Goal: Task Accomplishment & Management: Manage account settings

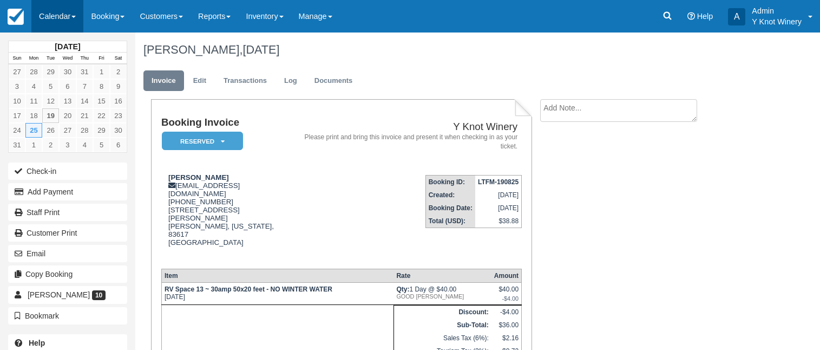
scroll to position [89, 0]
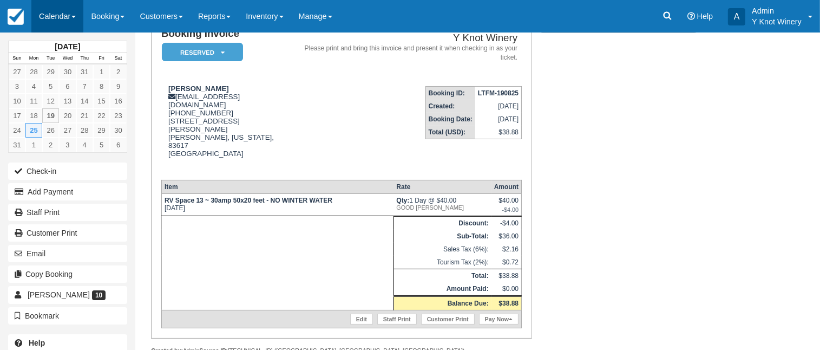
click at [75, 16] on span at bounding box center [73, 17] width 4 height 2
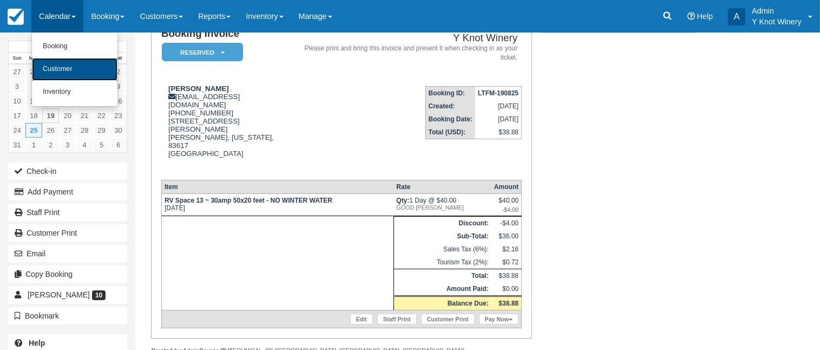
click at [76, 68] on link "Customer" at bounding box center [74, 69] width 85 height 23
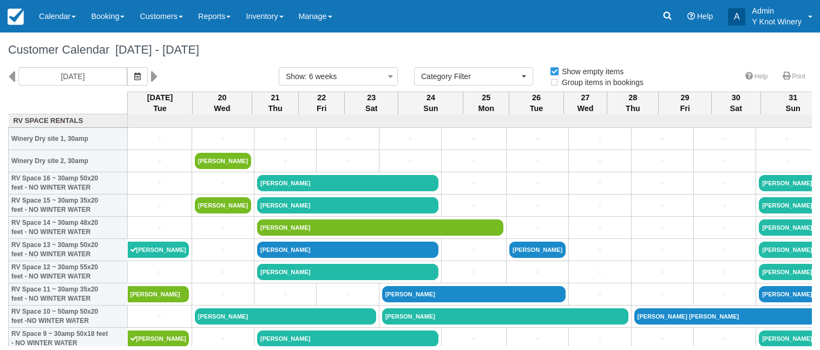
select select
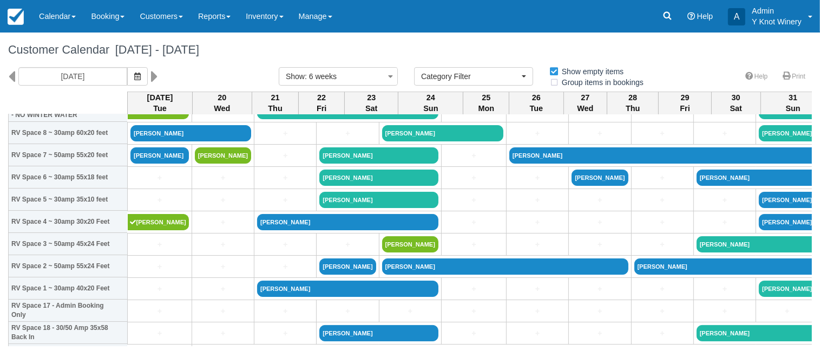
scroll to position [191, 0]
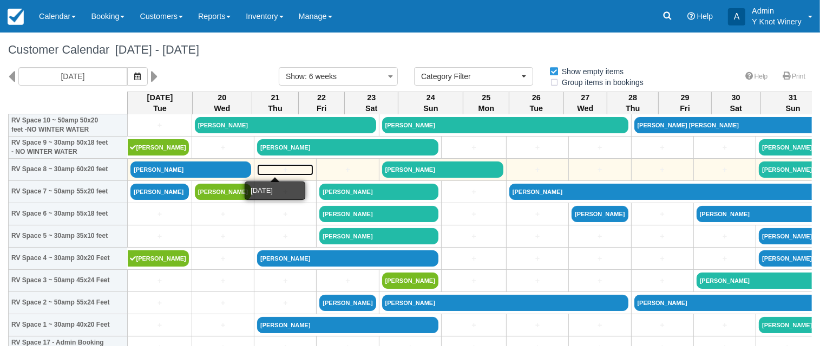
click at [276, 173] on link "+" at bounding box center [285, 169] width 56 height 11
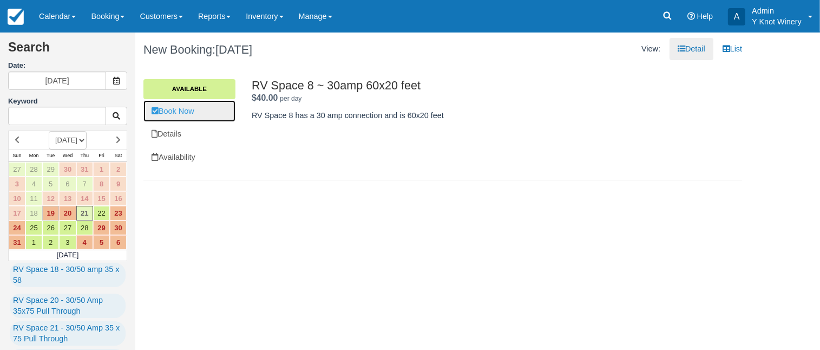
click at [201, 113] on link "Book Now" at bounding box center [189, 111] width 92 height 22
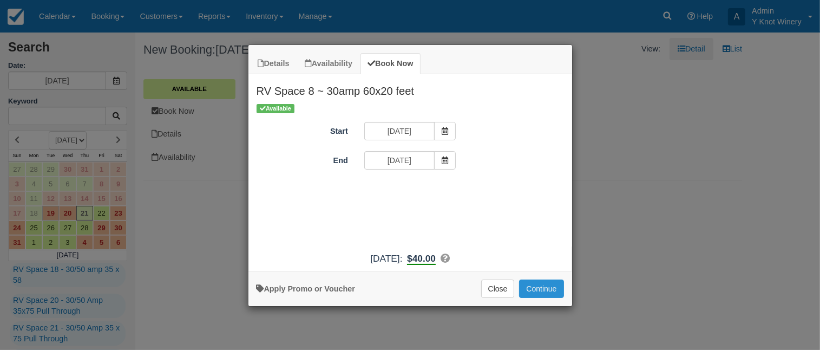
click at [530, 287] on button "Continue" at bounding box center [541, 288] width 44 height 18
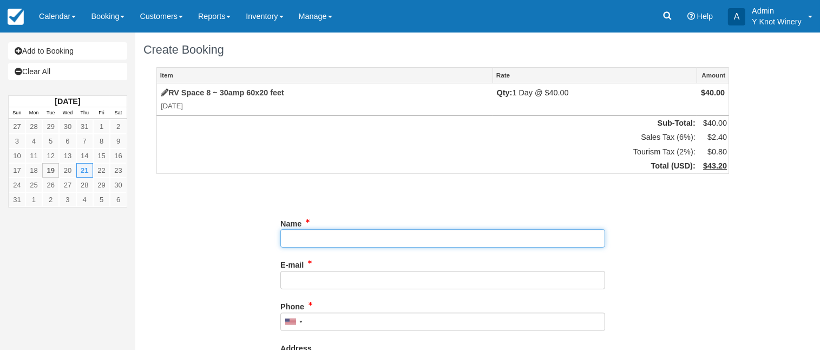
click at [312, 236] on input "Name" at bounding box center [442, 238] width 325 height 18
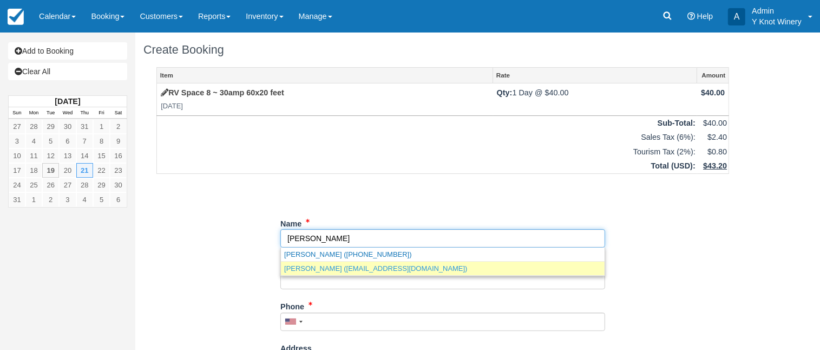
click at [351, 271] on link "Pam murry (pammurry@gmail.com)" at bounding box center [443, 268] width 324 height 14
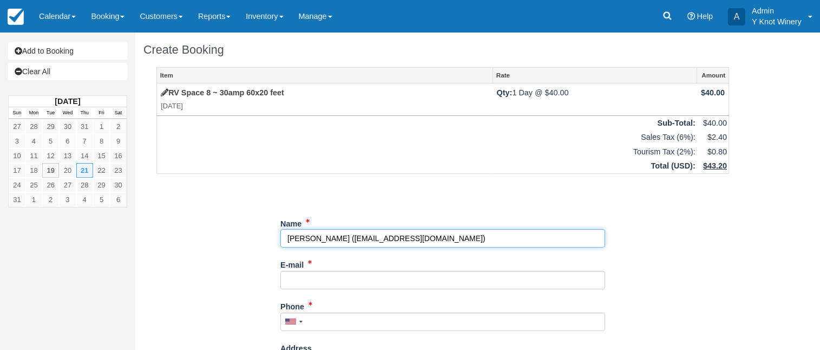
type input "Pam murry"
type input "pammurry@gmail.com"
type input "+12088718740"
select select "CA"
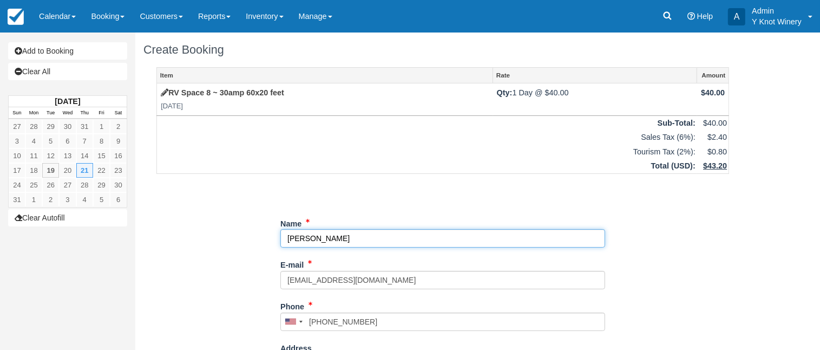
select select "CA"
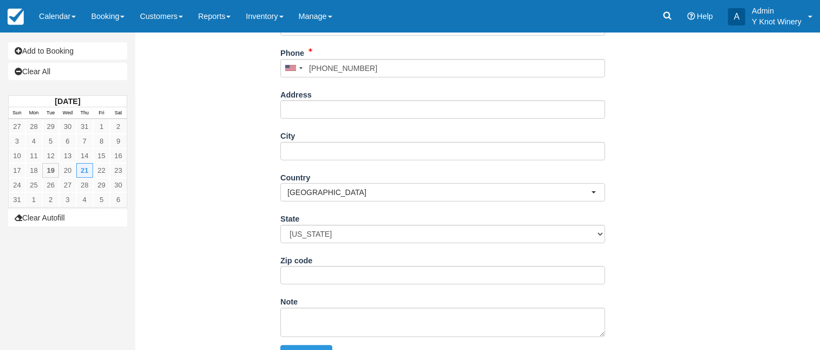
scroll to position [265, 0]
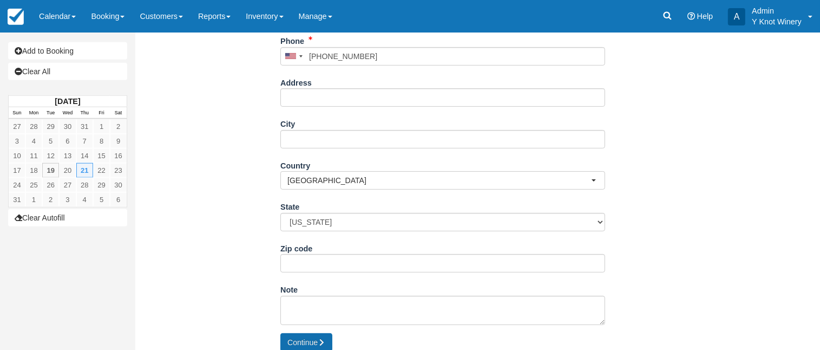
type input "[PERSON_NAME]"
click at [313, 344] on button "Continue" at bounding box center [306, 342] width 52 height 18
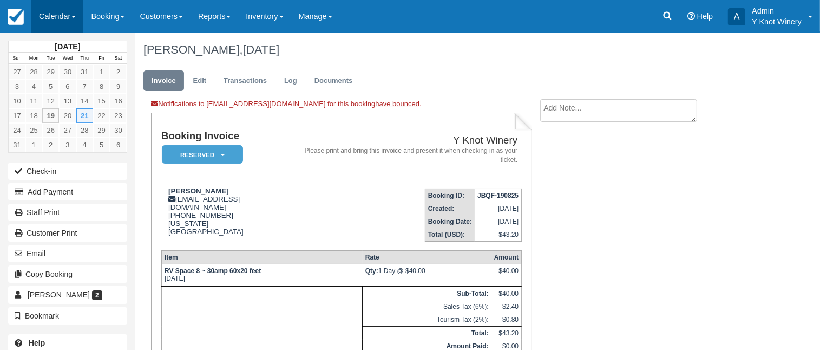
click at [79, 21] on link "Calendar" at bounding box center [57, 16] width 52 height 32
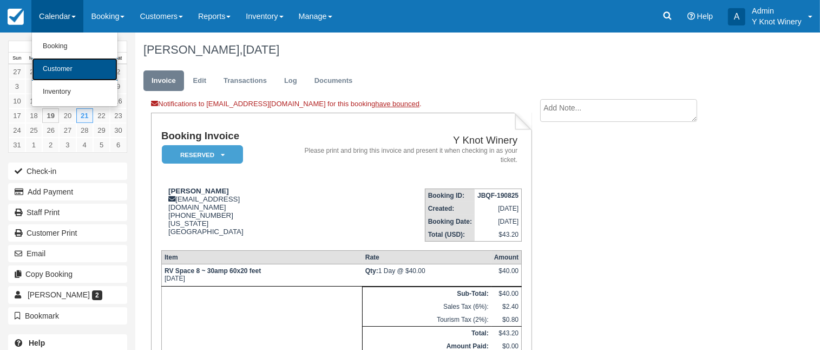
click at [80, 67] on link "Customer" at bounding box center [74, 69] width 85 height 23
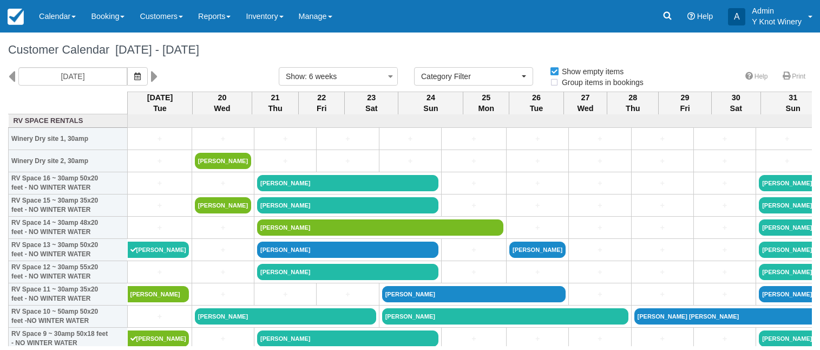
select select
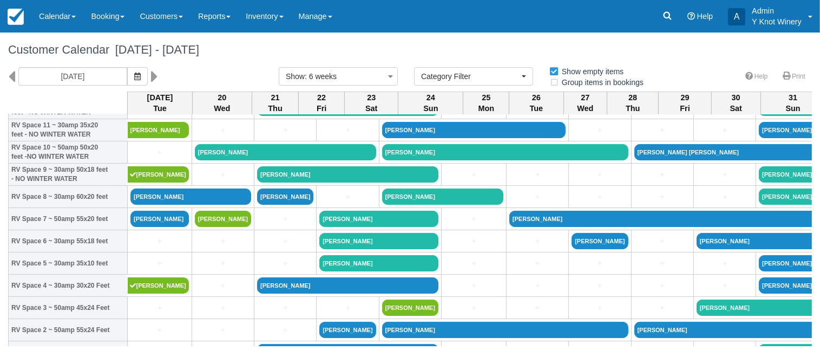
scroll to position [182, 0]
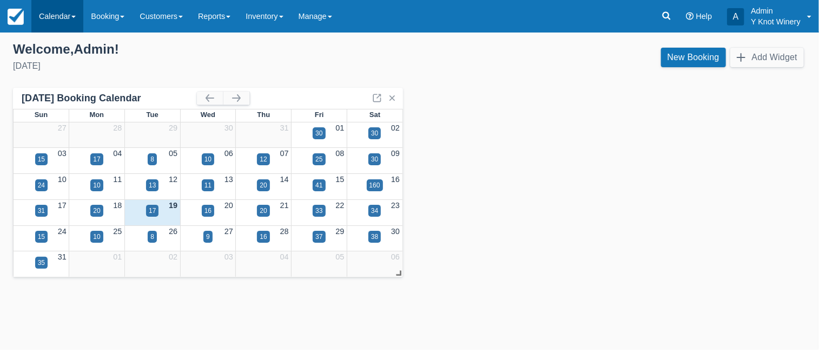
click at [70, 14] on link "Calendar" at bounding box center [57, 16] width 52 height 32
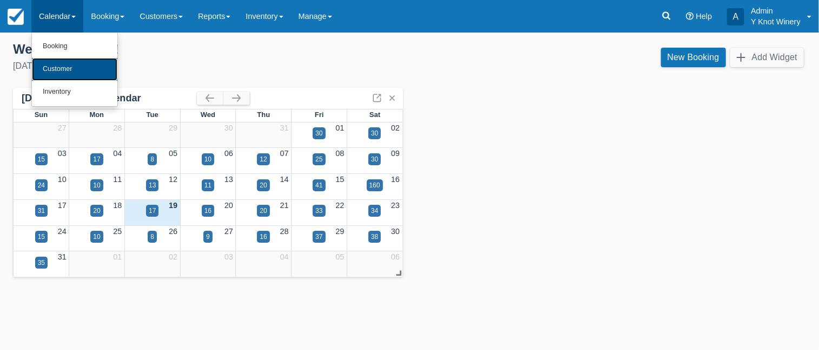
click at [62, 66] on link "Customer" at bounding box center [74, 69] width 85 height 23
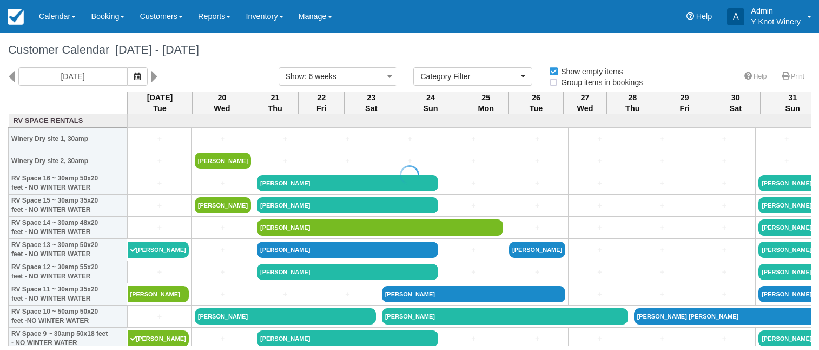
select select
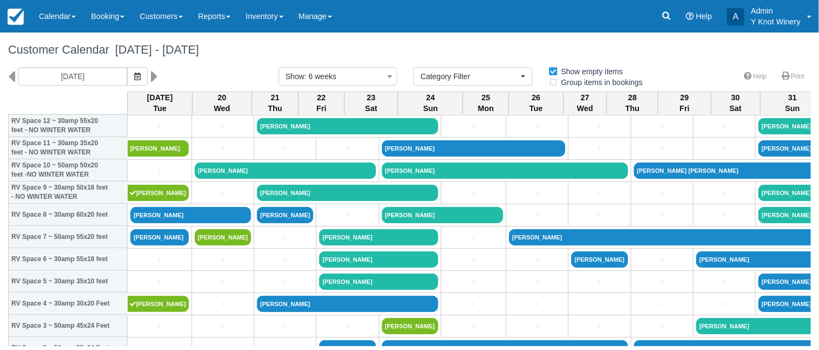
scroll to position [150, 0]
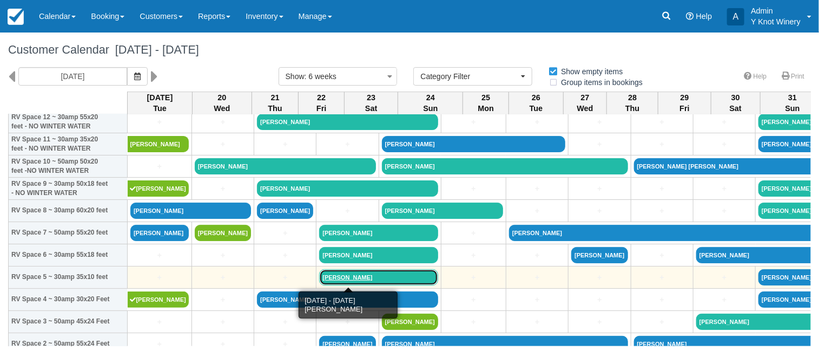
click at [320, 276] on link "[PERSON_NAME]" at bounding box center [378, 277] width 119 height 16
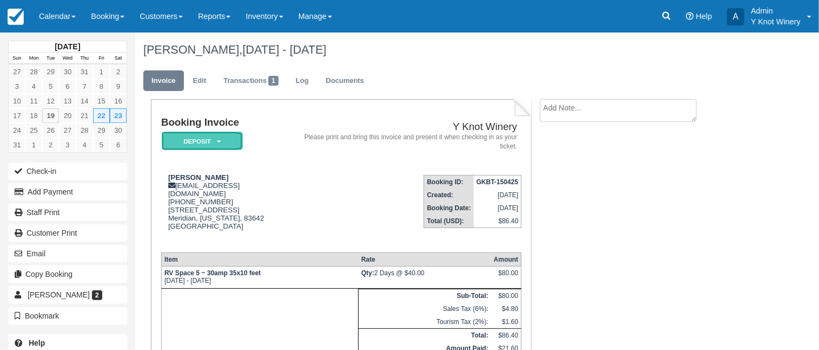
click at [217, 143] on icon at bounding box center [219, 141] width 4 height 6
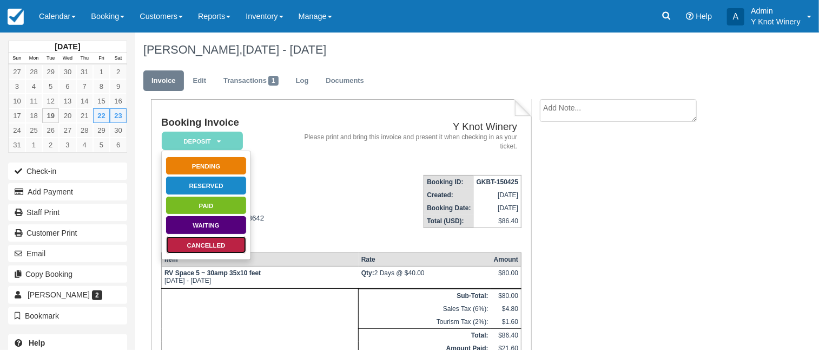
click at [224, 247] on link "Cancelled" at bounding box center [206, 244] width 81 height 19
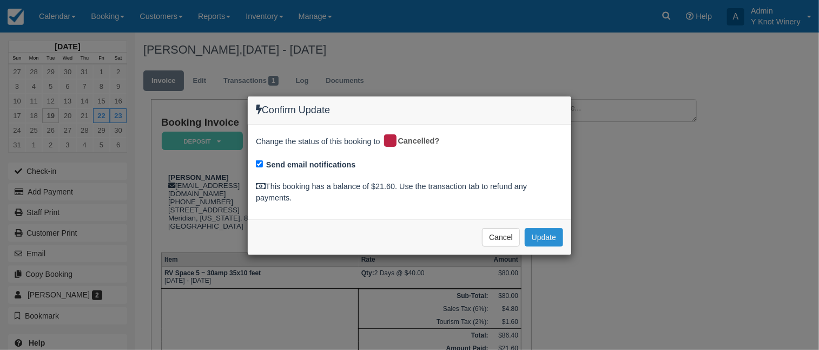
click at [548, 240] on button "Update" at bounding box center [544, 237] width 38 height 18
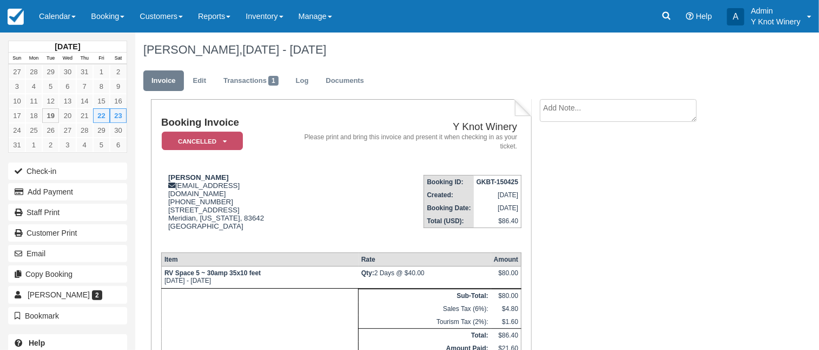
click at [590, 122] on textarea at bounding box center [618, 110] width 157 height 23
type textarea "cancelled via phone 8/19"
click at [602, 172] on input "Show on invoice" at bounding box center [599, 170] width 7 height 7
checkbox input "true"
click at [570, 174] on button "Create" at bounding box center [564, 172] width 49 height 18
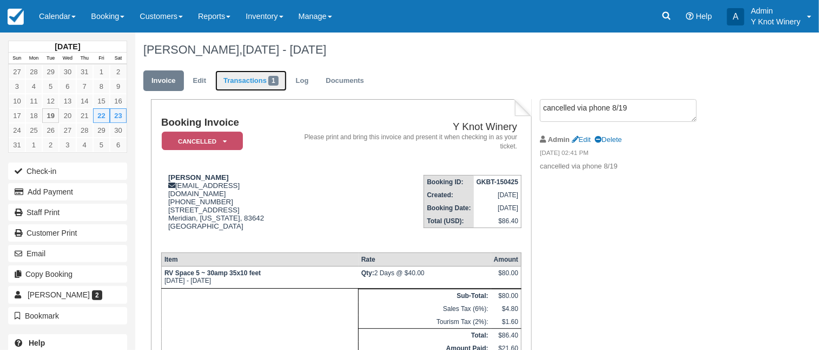
click at [239, 80] on link "Transactions 1" at bounding box center [250, 80] width 71 height 21
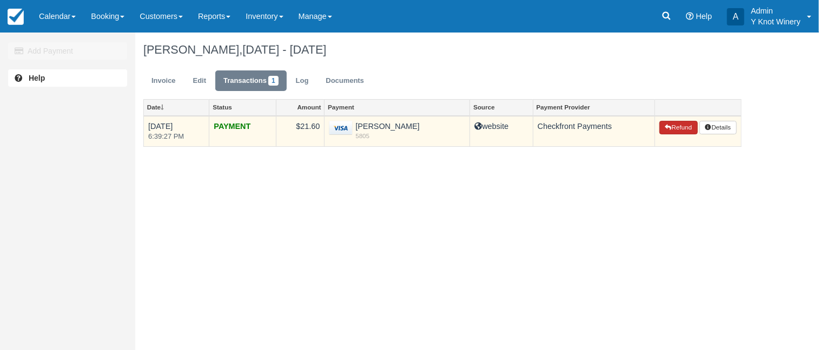
click at [680, 129] on button "Refund" at bounding box center [679, 128] width 38 height 14
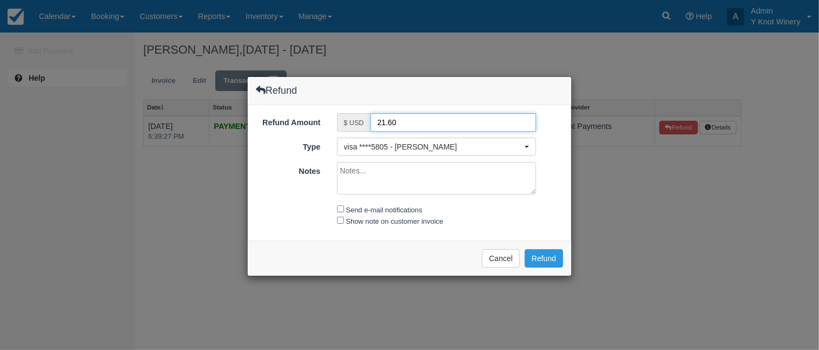
drag, startPoint x: 384, startPoint y: 124, endPoint x: 375, endPoint y: 124, distance: 8.7
click at [375, 124] on input "21.60" at bounding box center [454, 122] width 166 height 18
type input "11.60"
click at [347, 170] on textarea "Notes" at bounding box center [437, 178] width 200 height 32
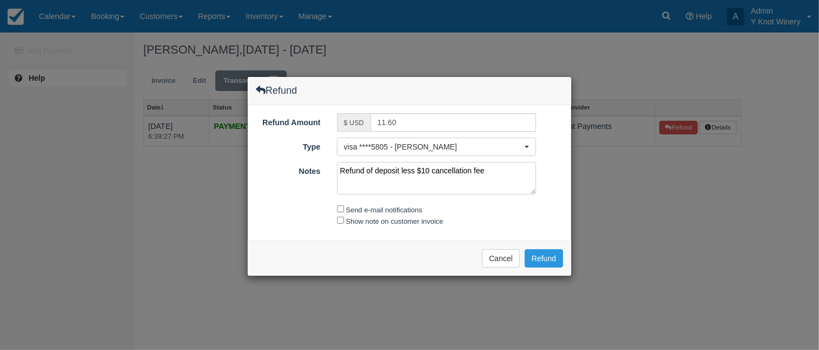
type textarea "Refund of deposit less $10 cancellation fee"
click at [339, 205] on input "Send e-mail notifications" at bounding box center [340, 208] width 7 height 7
checkbox input "true"
click at [343, 220] on input "Show note on customer invoice" at bounding box center [340, 219] width 7 height 7
checkbox input "true"
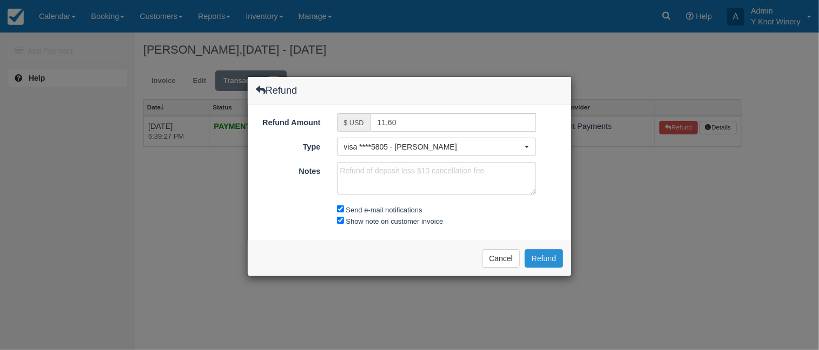
click at [544, 256] on button "Refund" at bounding box center [544, 258] width 38 height 18
